Goal: Communication & Community: Answer question/provide support

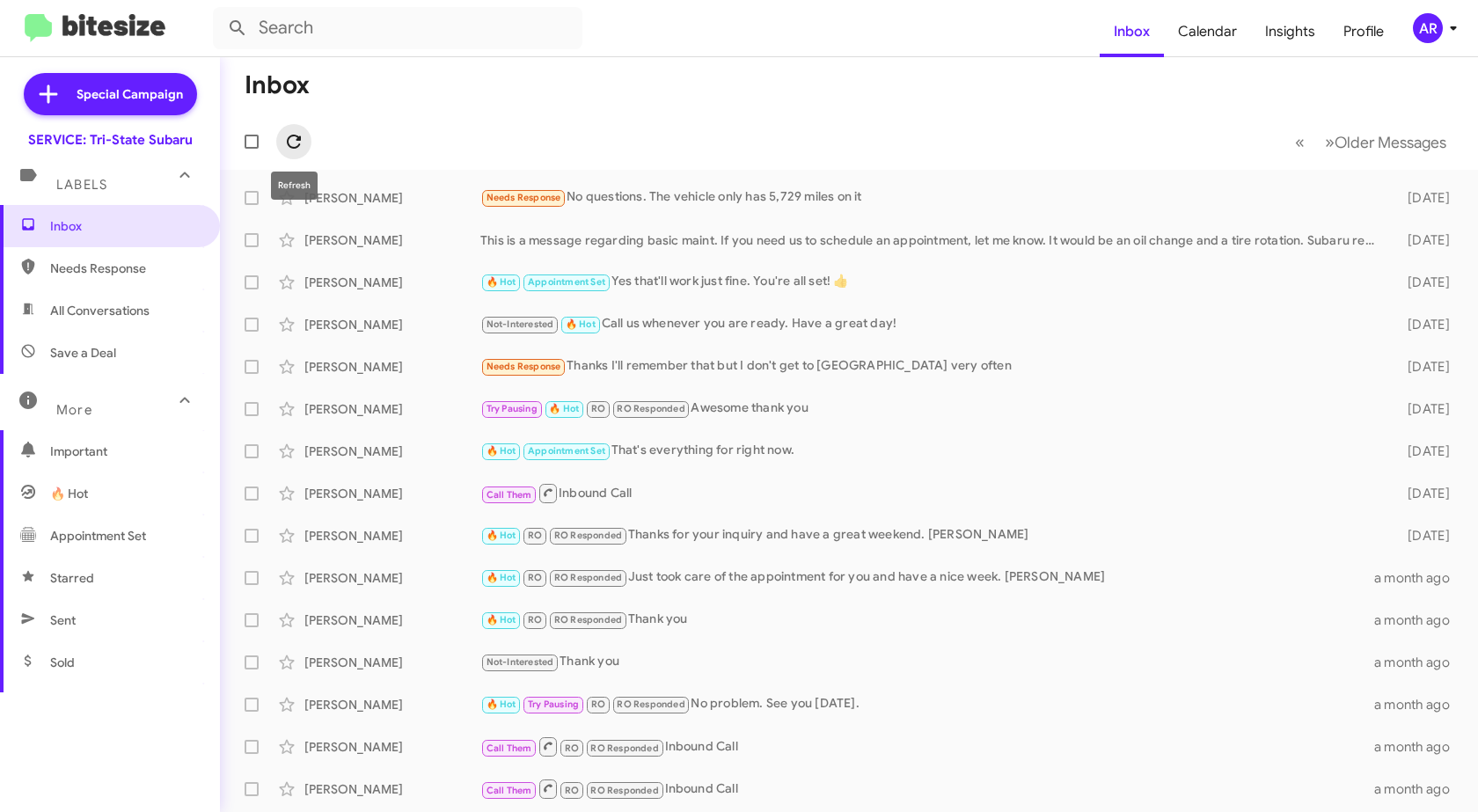
click at [300, 140] on icon at bounding box center [293, 141] width 14 height 14
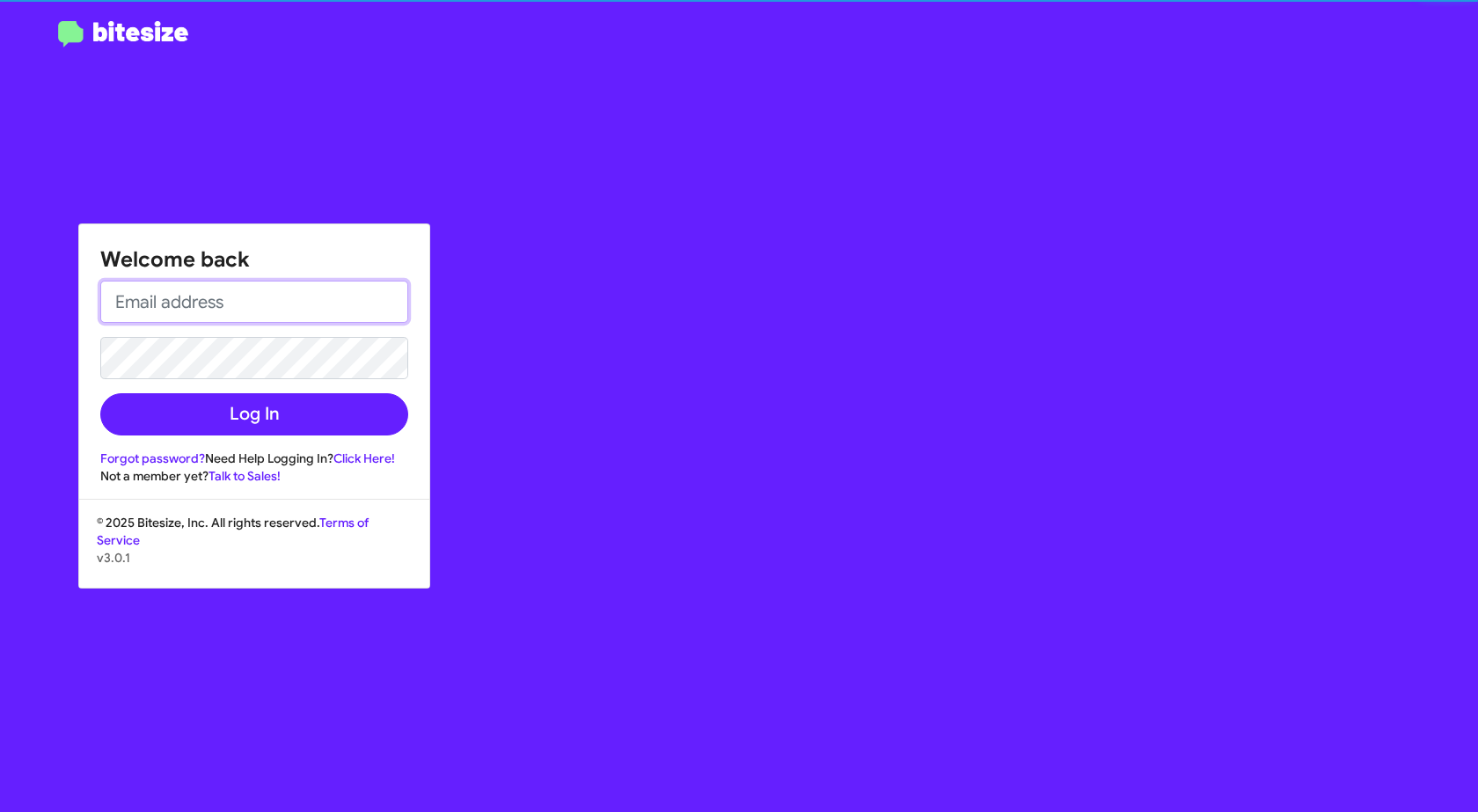
type input "[EMAIL_ADDRESS][DOMAIN_NAME]"
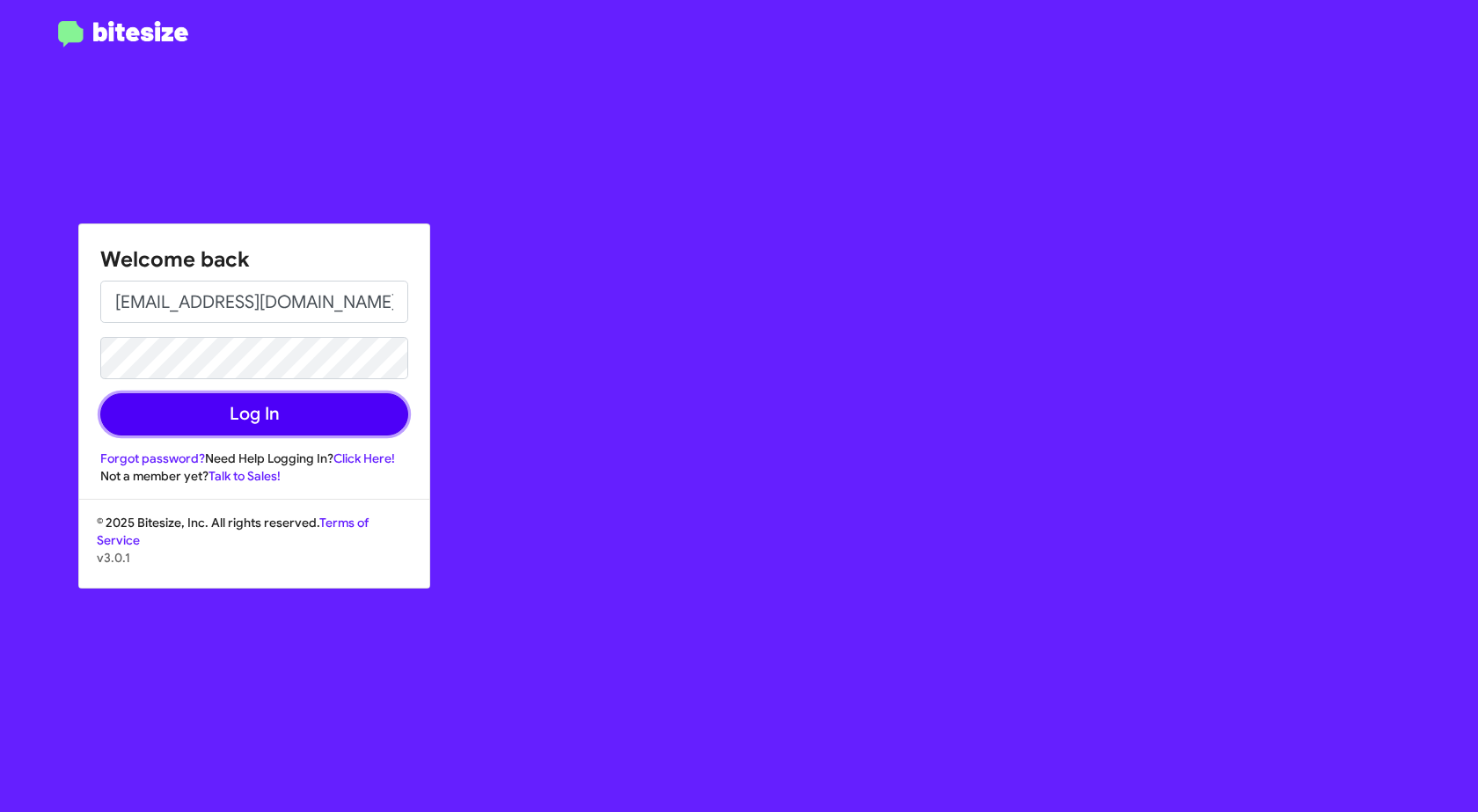
click at [194, 417] on button "Log In" at bounding box center [254, 414] width 308 height 42
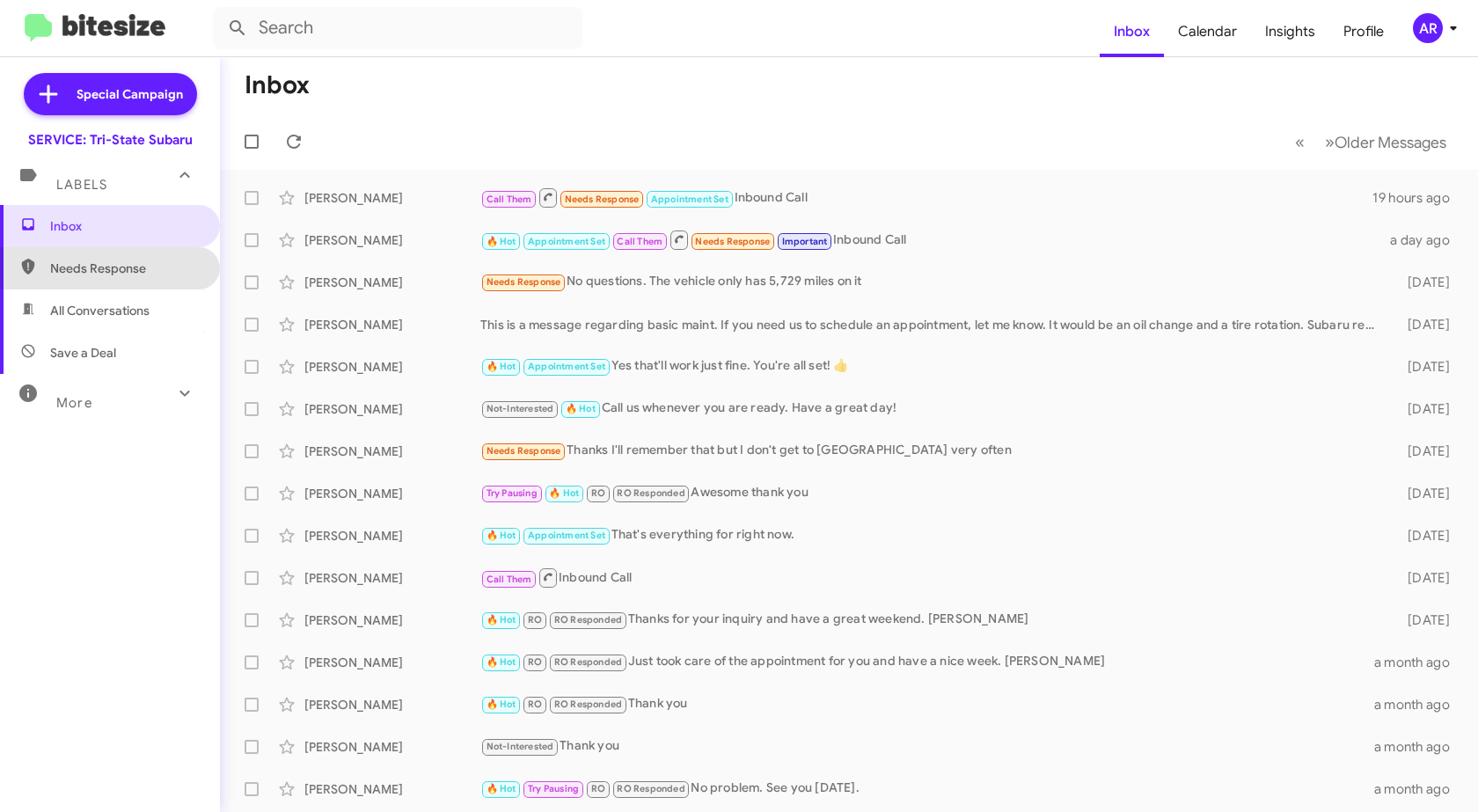
click at [136, 266] on span "Needs Response" at bounding box center [125, 267] width 149 height 17
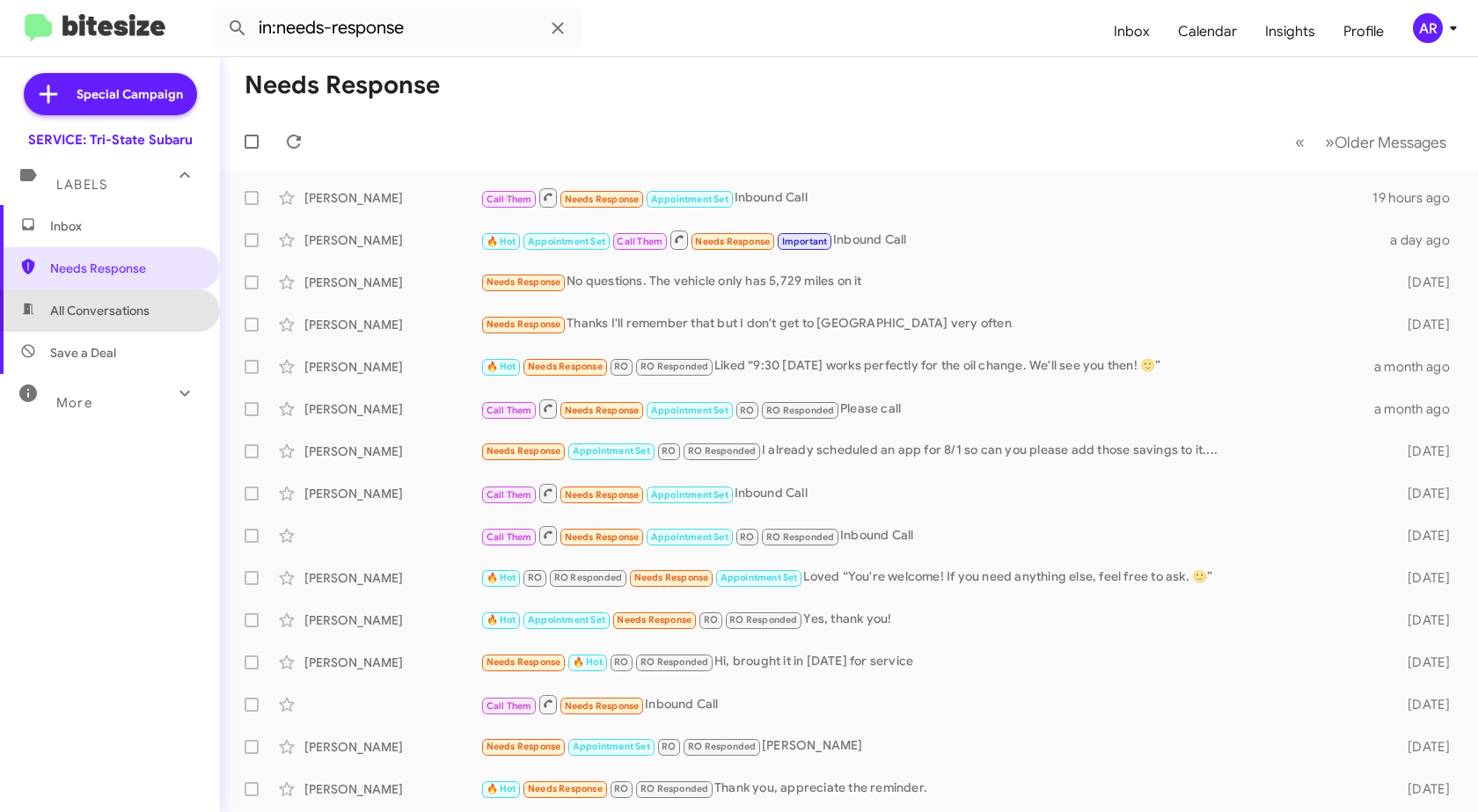
click at [110, 312] on span "All Conversations" at bounding box center [99, 310] width 99 height 17
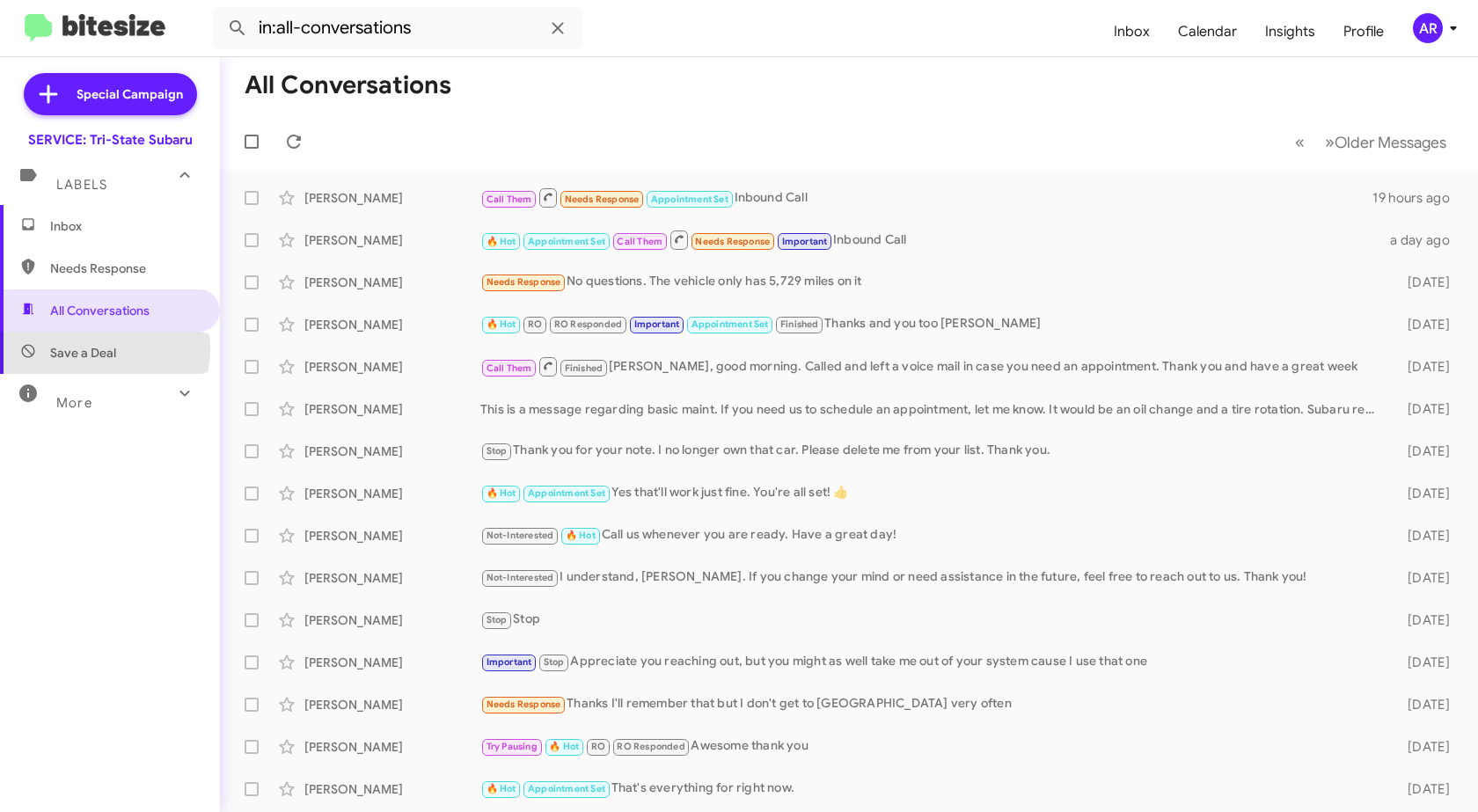
click at [103, 348] on span "Save a Deal" at bounding box center [83, 352] width 66 height 17
type input "in:not-interested"
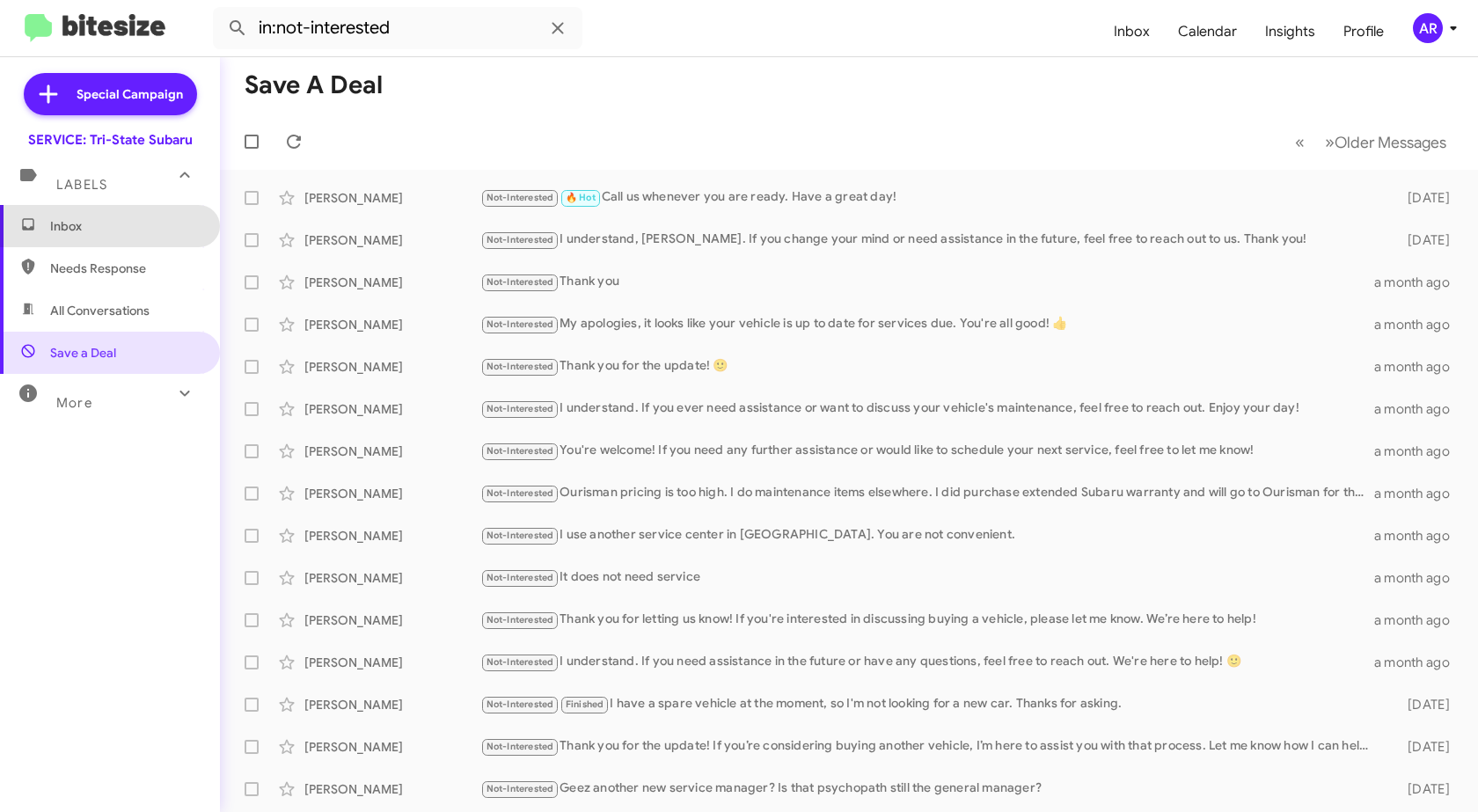
click at [108, 210] on span "Inbox" at bounding box center [110, 226] width 220 height 42
